Goal: Task Accomplishment & Management: Use online tool/utility

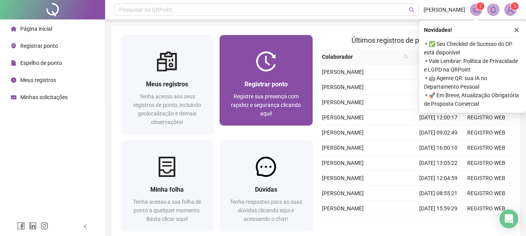
click at [252, 81] on span "Registrar ponto" at bounding box center [265, 84] width 43 height 7
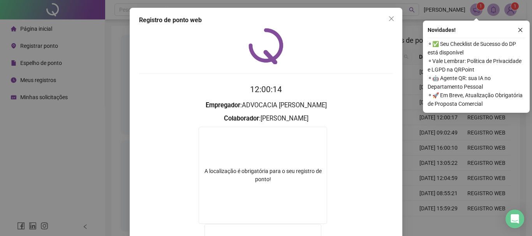
click at [388, 20] on icon "close" at bounding box center [391, 19] width 6 height 6
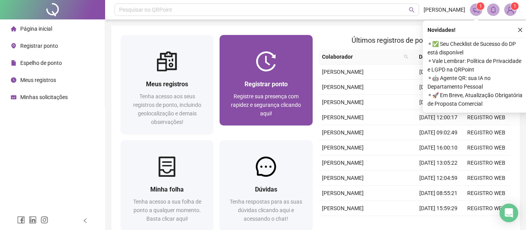
click at [270, 72] on div "Registrar ponto Registre sua presença com rapidez e segurança clicando aqui!" at bounding box center [265, 99] width 93 height 54
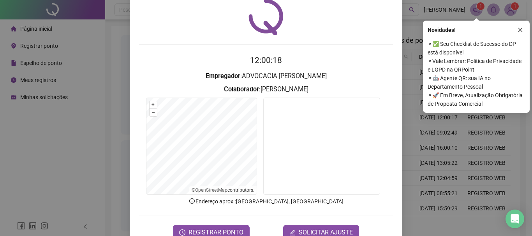
scroll to position [51, 0]
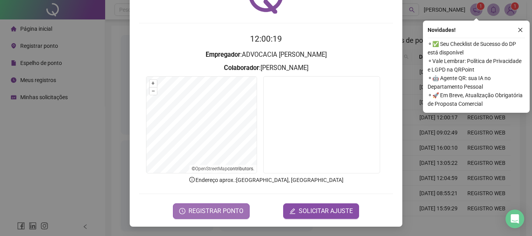
click at [222, 215] on span "REGISTRAR PONTO" at bounding box center [215, 211] width 55 height 9
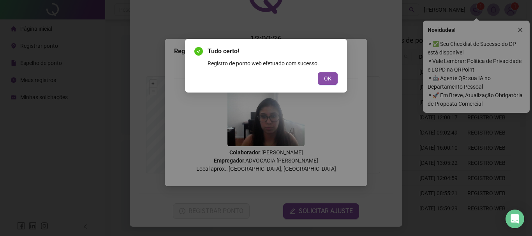
drag, startPoint x: 332, startPoint y: 76, endPoint x: 328, endPoint y: 65, distance: 11.8
click at [332, 76] on button "OK" at bounding box center [328, 78] width 20 height 12
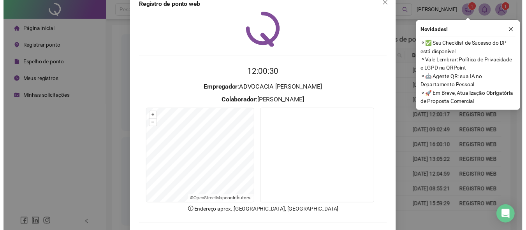
scroll to position [0, 0]
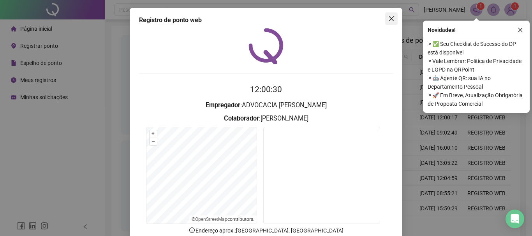
click at [389, 21] on icon "close" at bounding box center [391, 19] width 6 height 6
